Goal: Find specific page/section: Find specific page/section

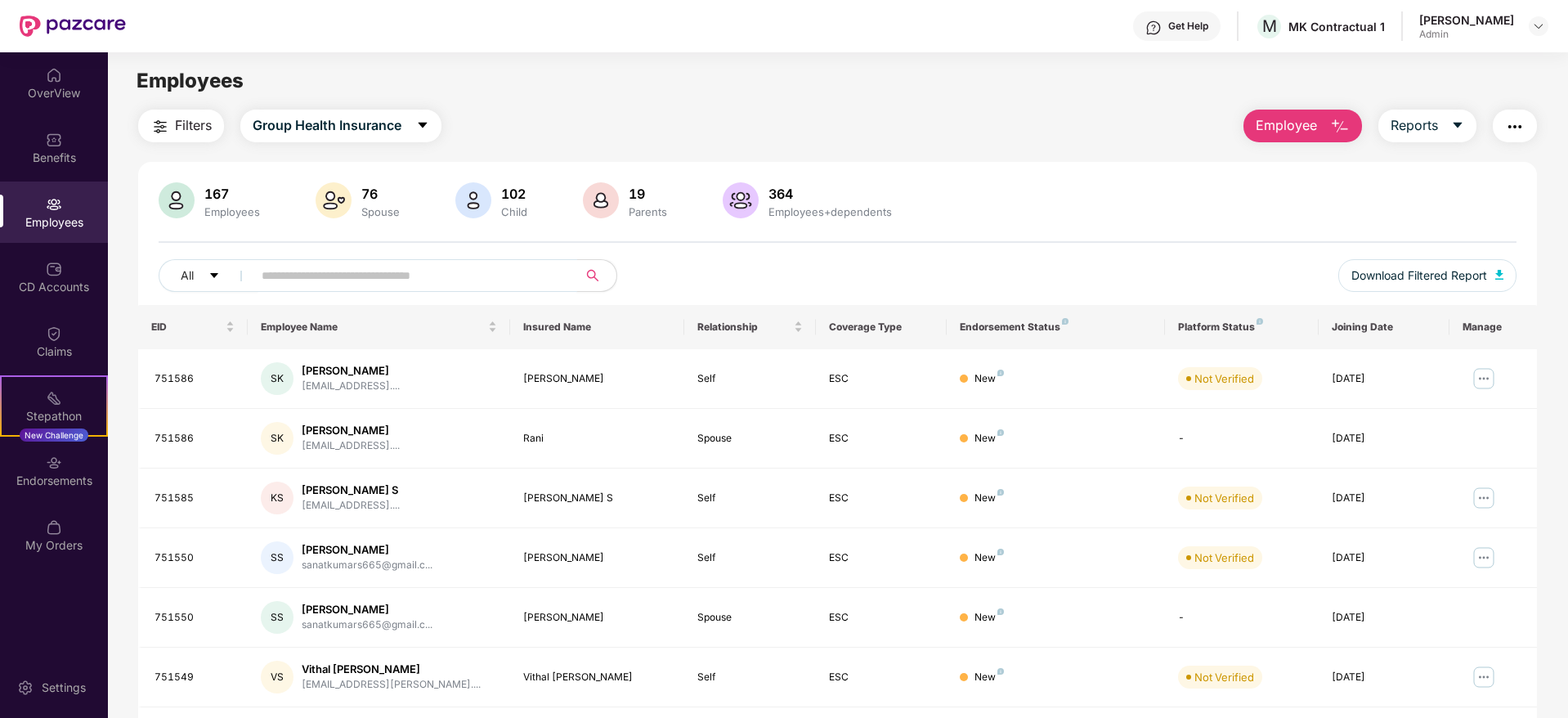
click at [455, 278] on input "text" at bounding box center [408, 275] width 294 height 25
click at [53, 158] on div "Benefits" at bounding box center [54, 158] width 108 height 16
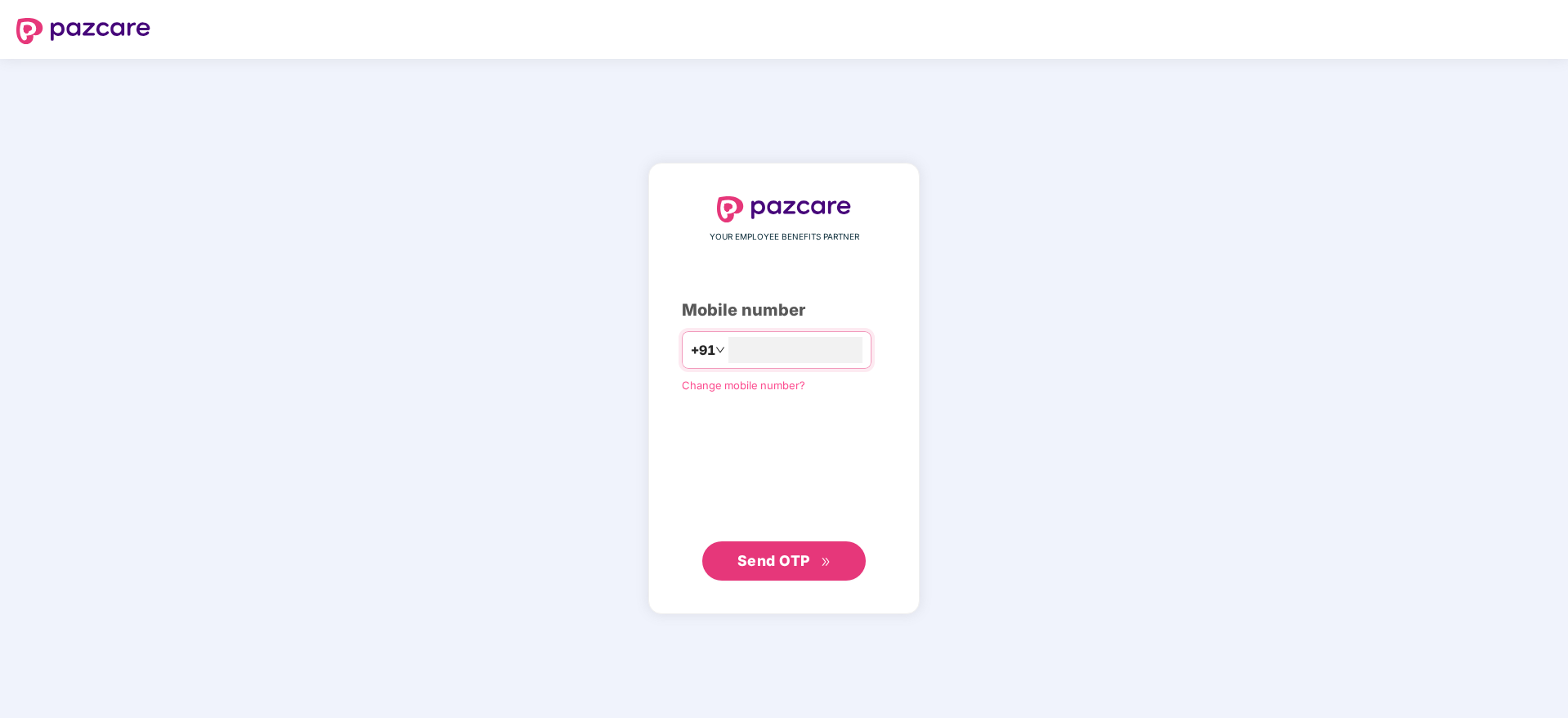
type input "**********"
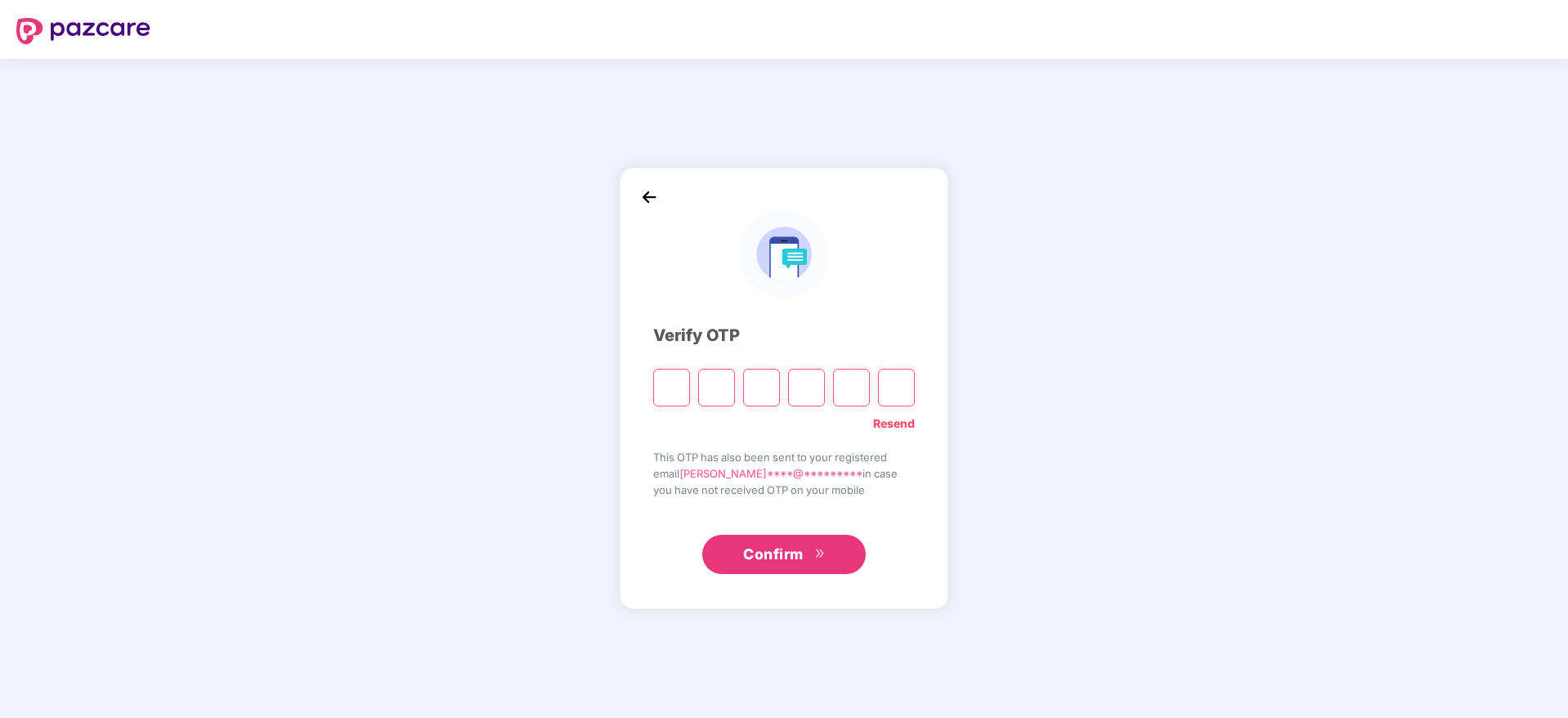
type input "*"
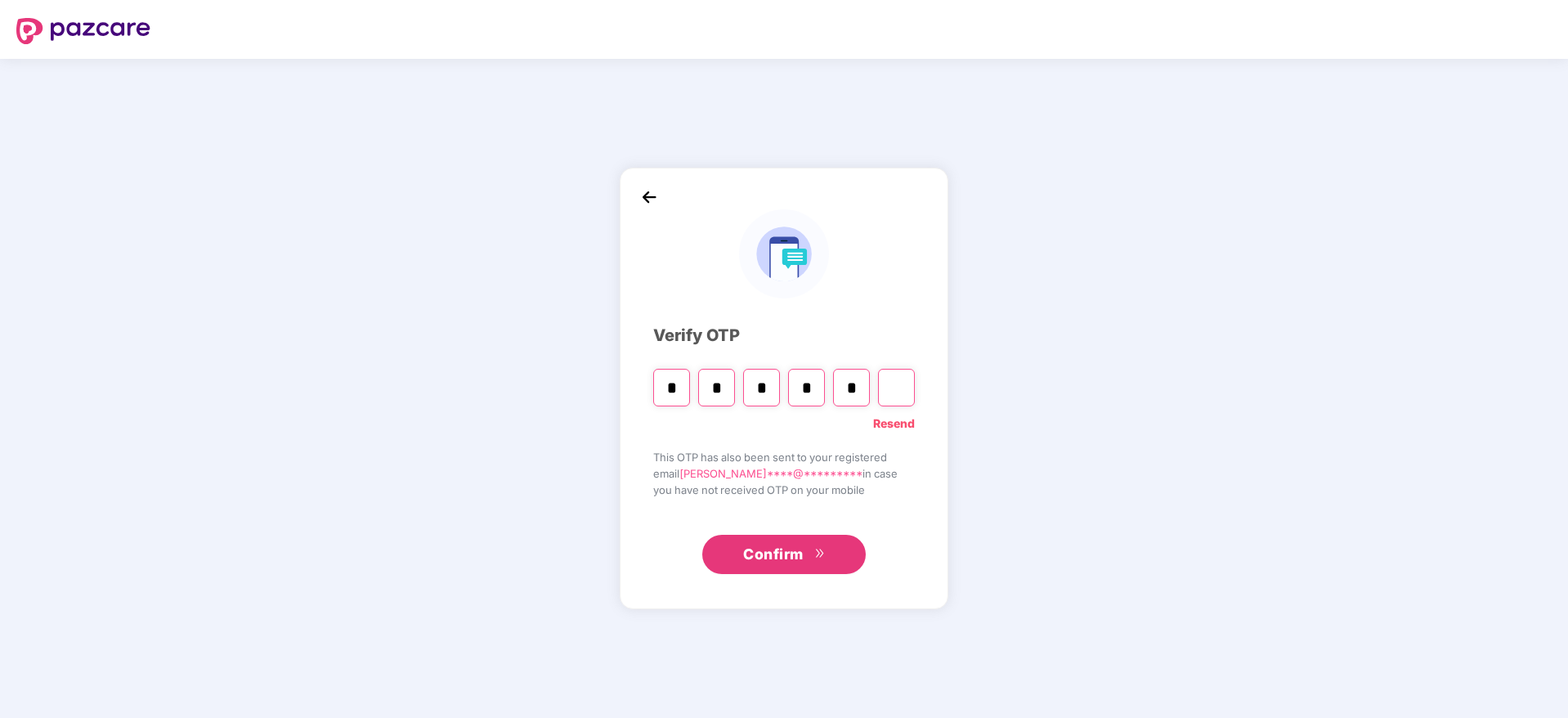
type input "*"
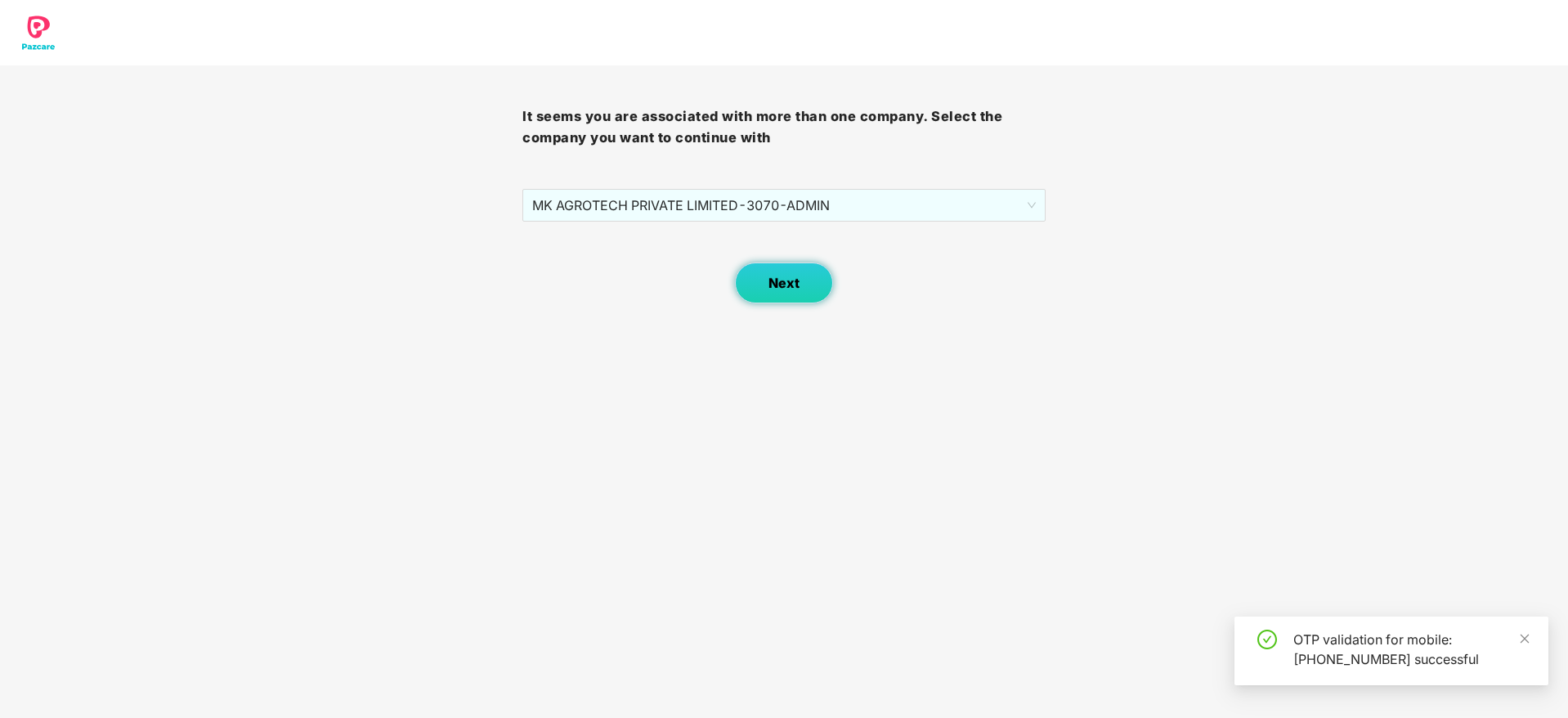
click at [766, 271] on button "Next" at bounding box center [784, 283] width 98 height 41
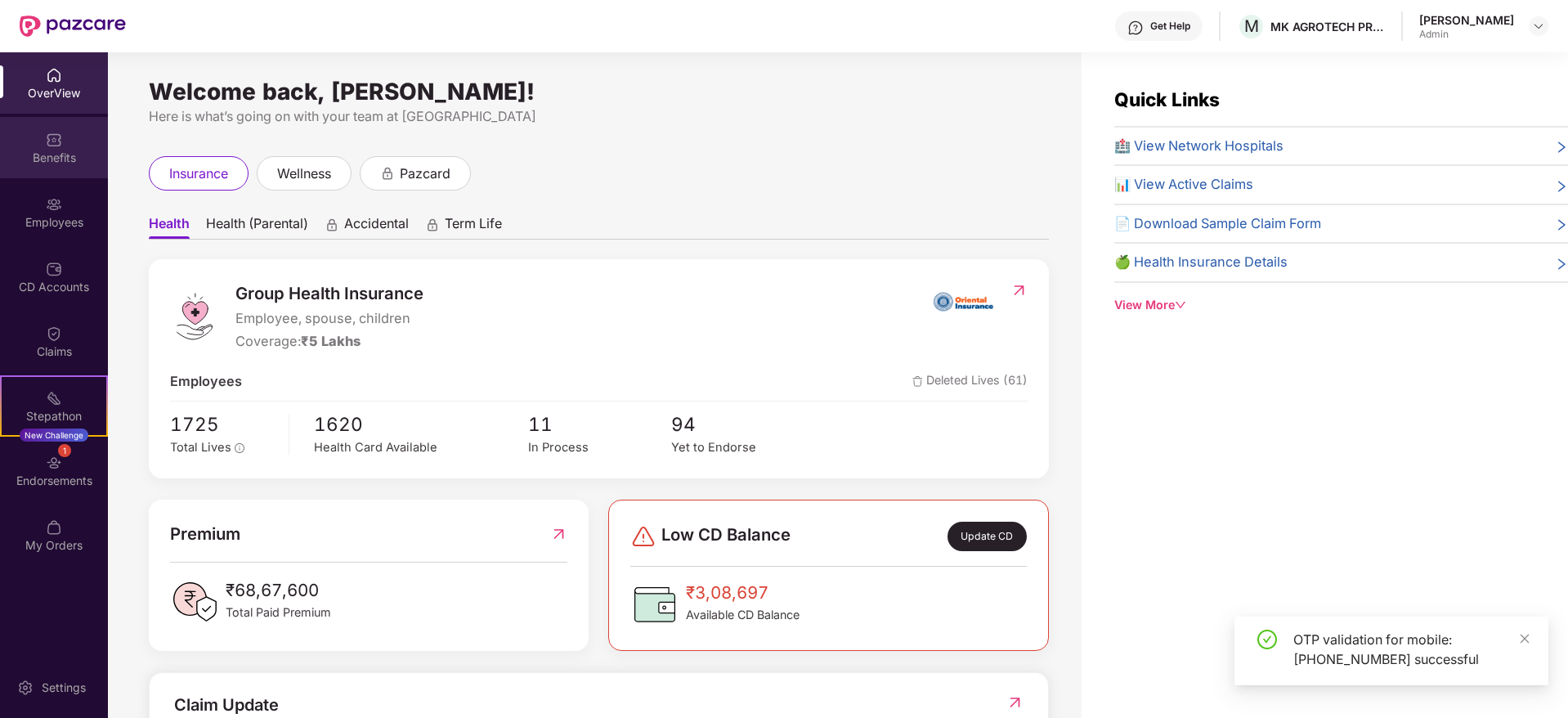
click at [53, 154] on div "Benefits" at bounding box center [54, 158] width 108 height 16
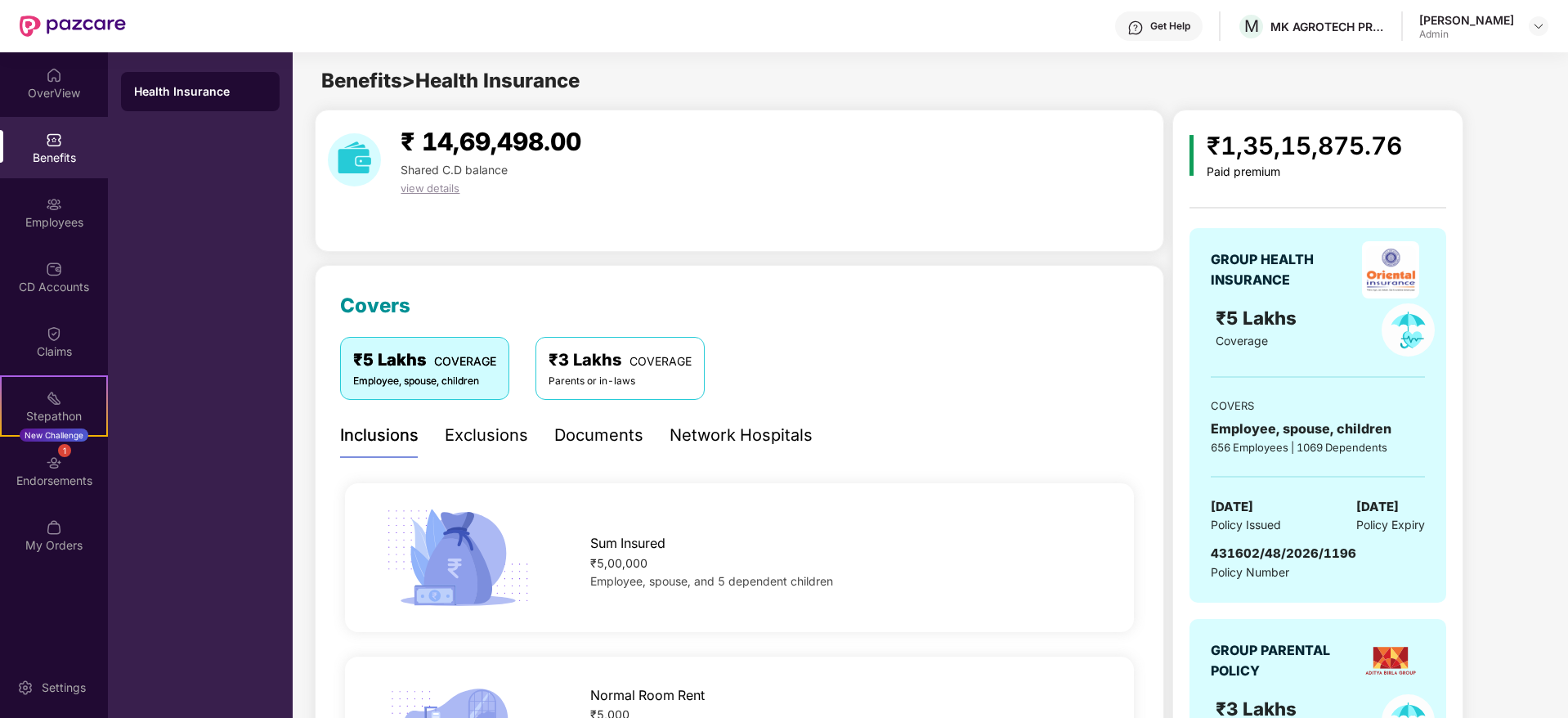
click at [744, 424] on div "Network Hospitals" at bounding box center [741, 435] width 143 height 25
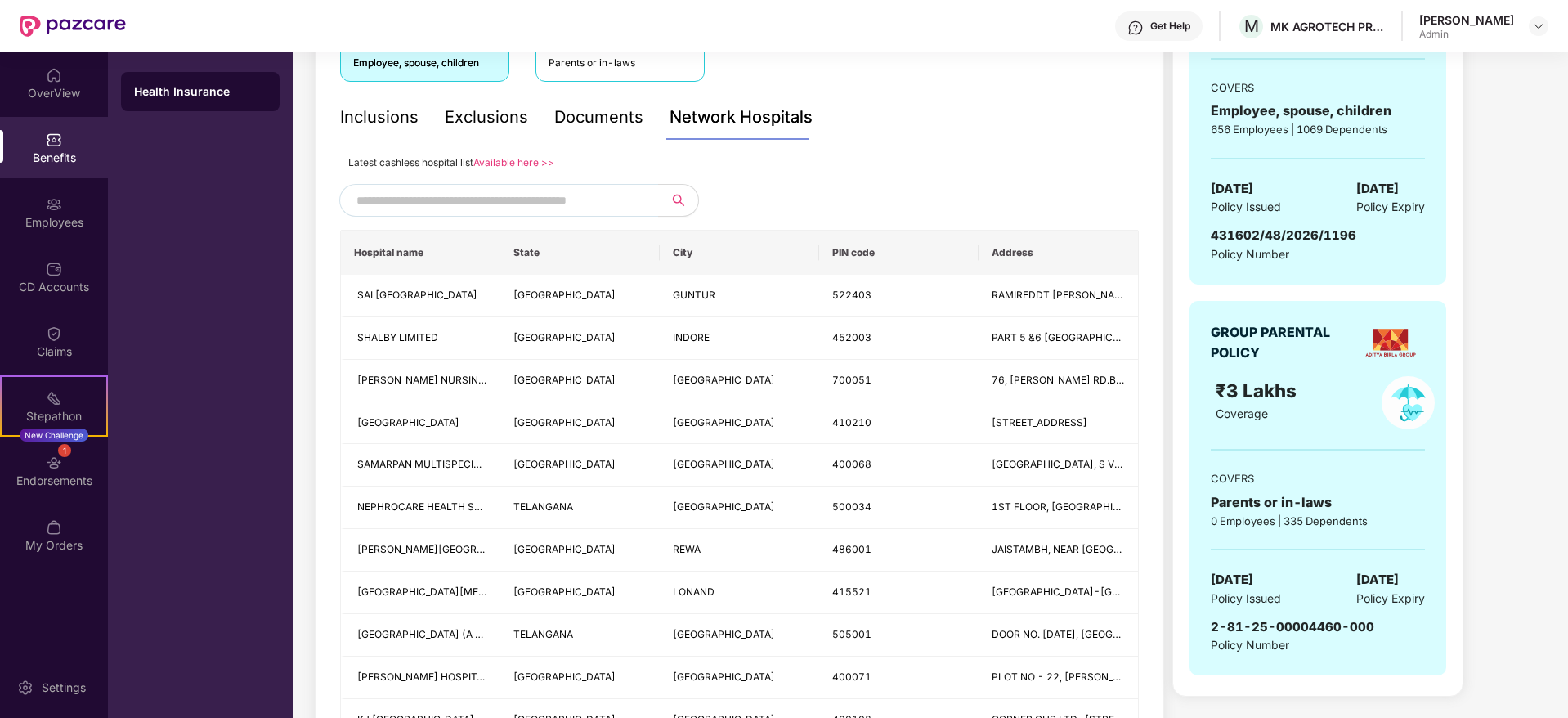
scroll to position [393, 0]
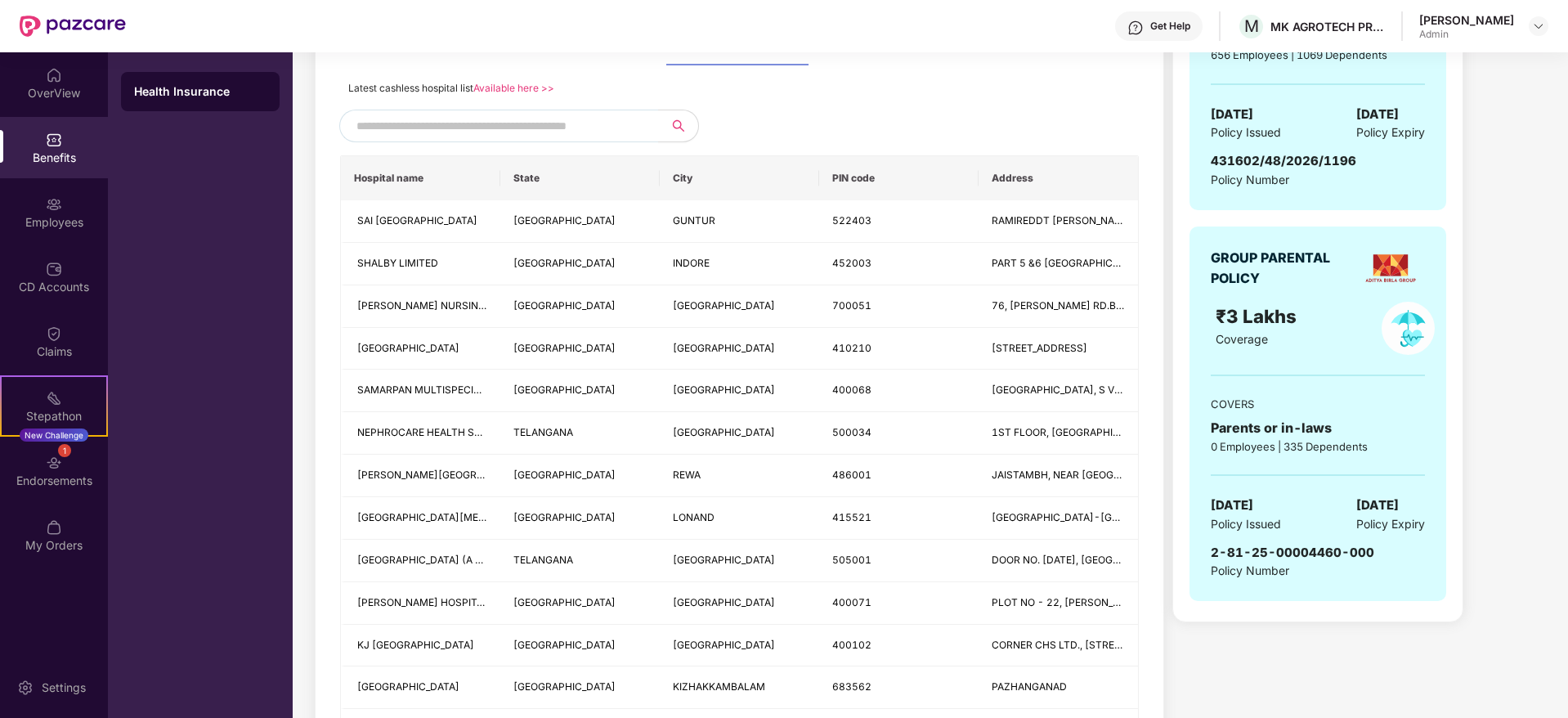
click at [564, 119] on input "text" at bounding box center [496, 125] width 280 height 25
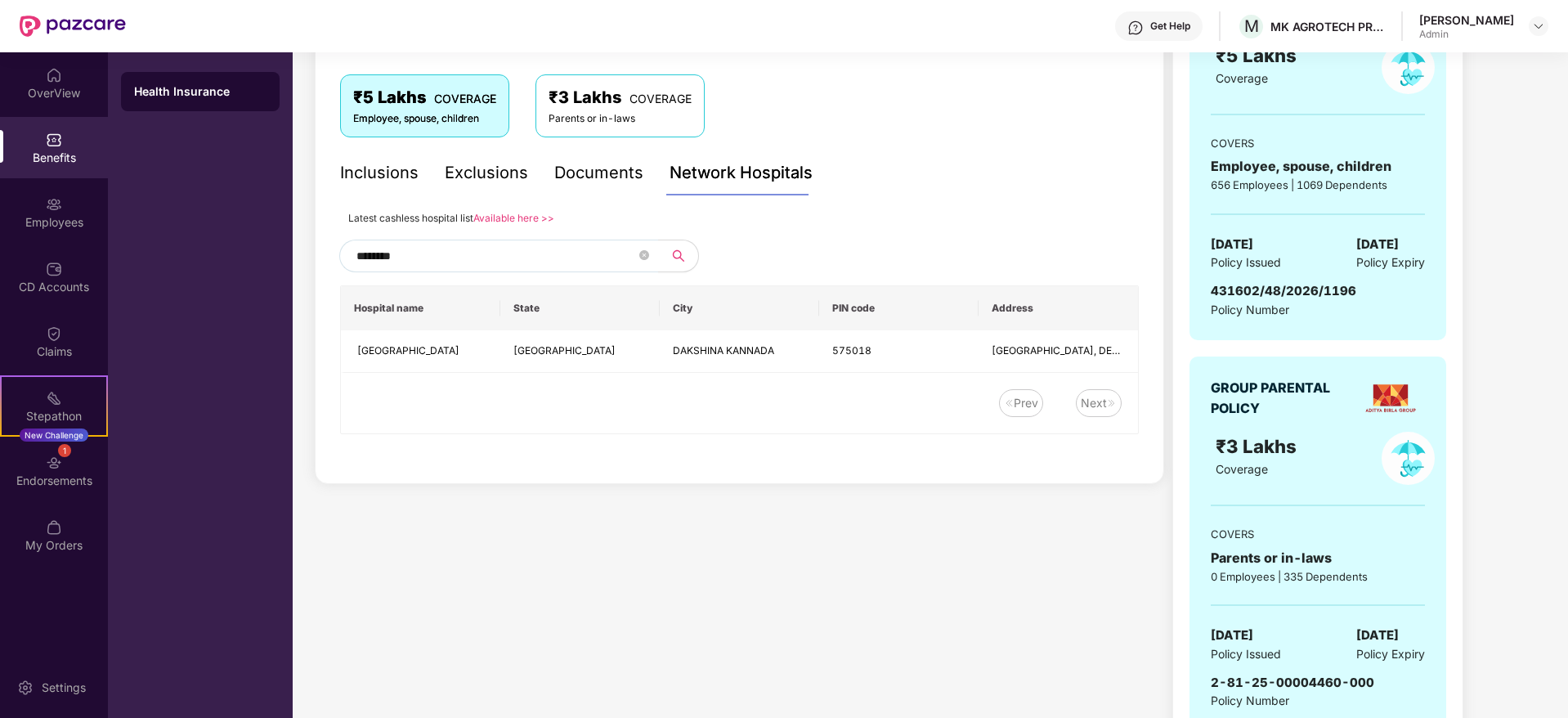
scroll to position [264, 0]
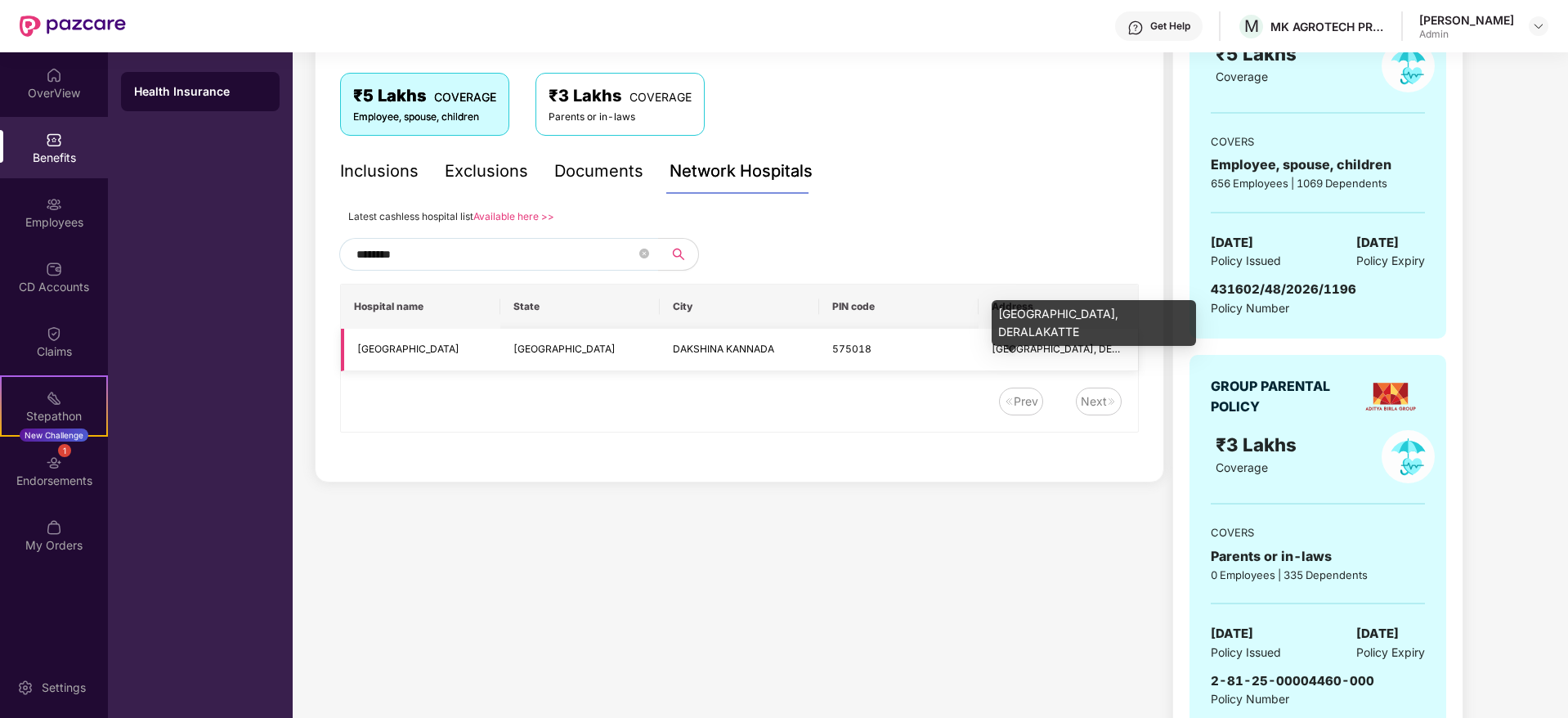
type input "********"
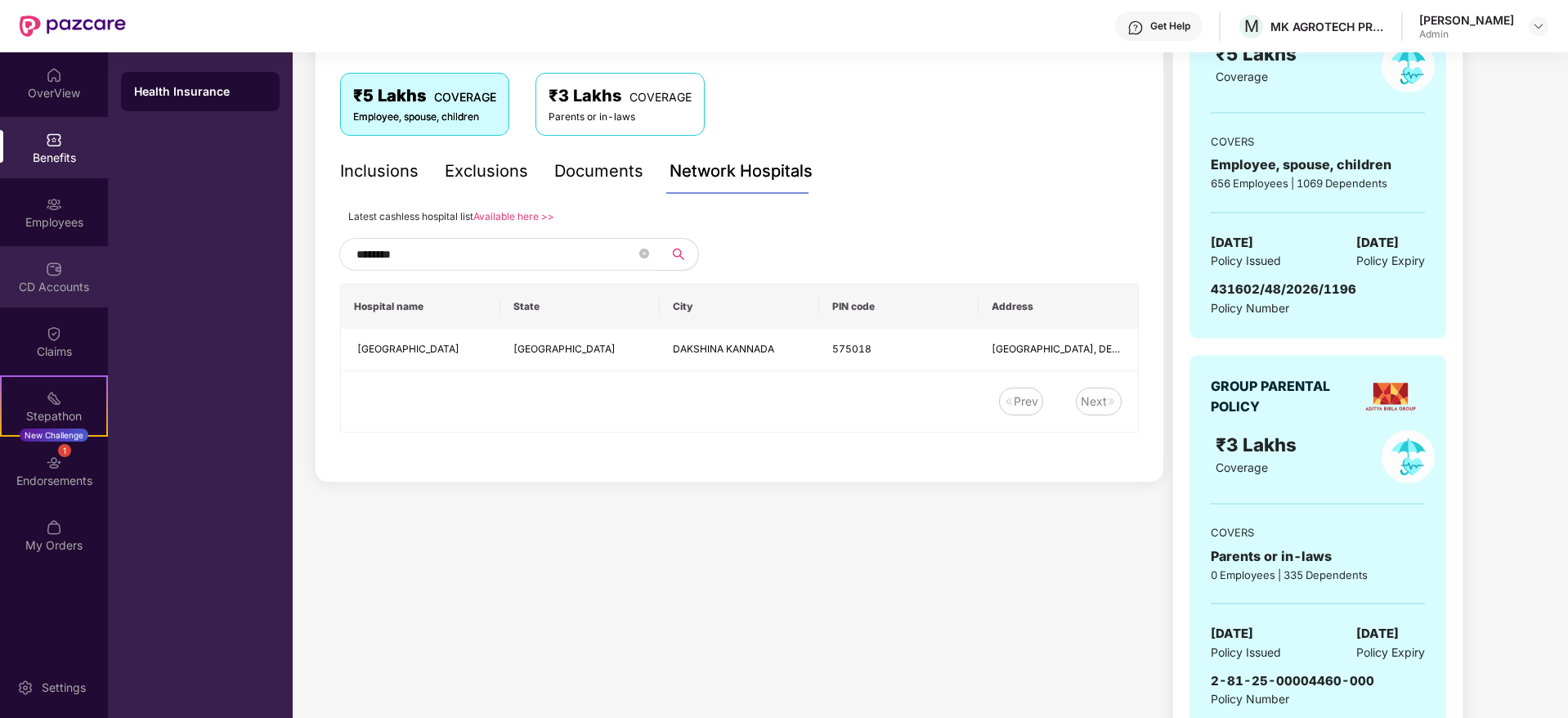
click at [59, 268] on img at bounding box center [54, 269] width 16 height 16
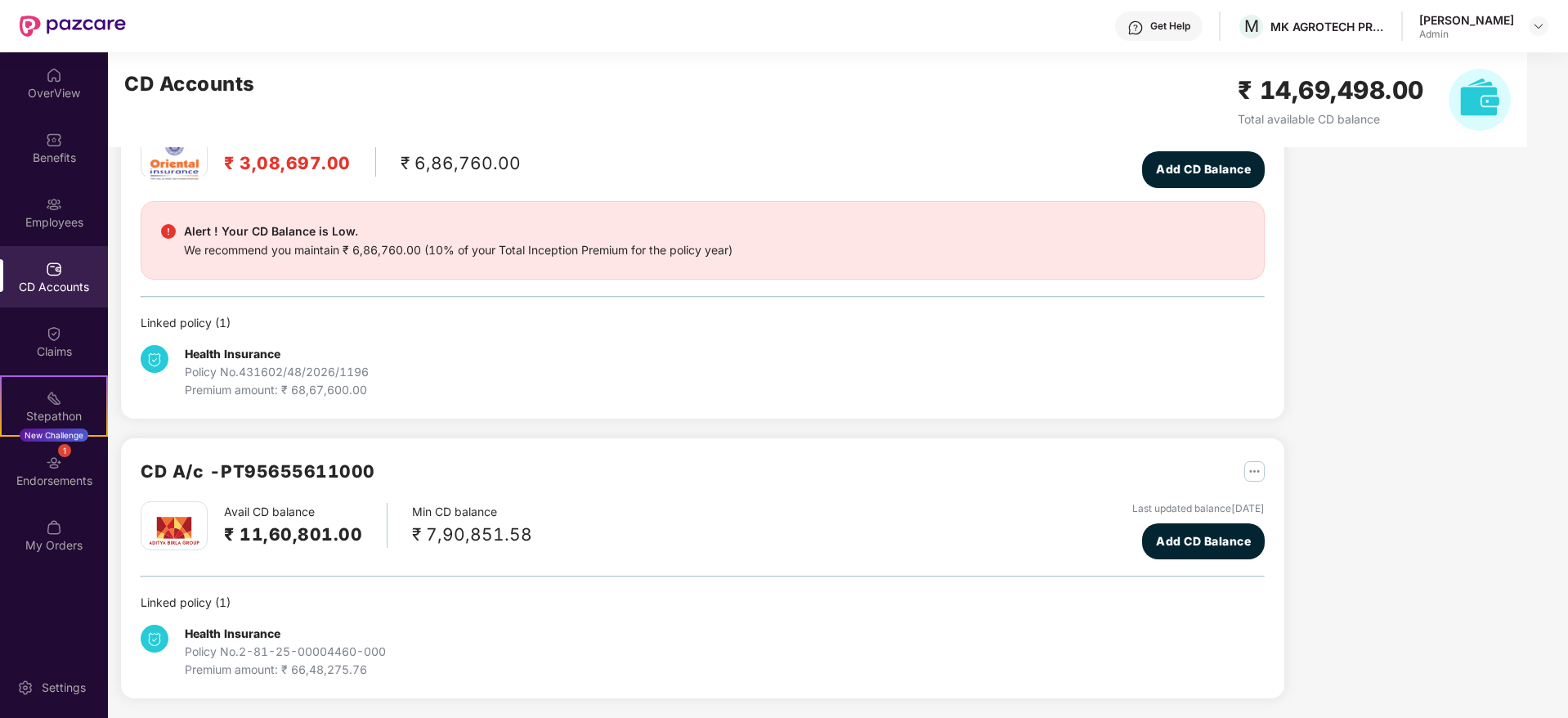
scroll to position [102, 0]
click at [61, 233] on div "Employees" at bounding box center [54, 212] width 108 height 61
